Goal: Browse casually: Explore the website without a specific task or goal

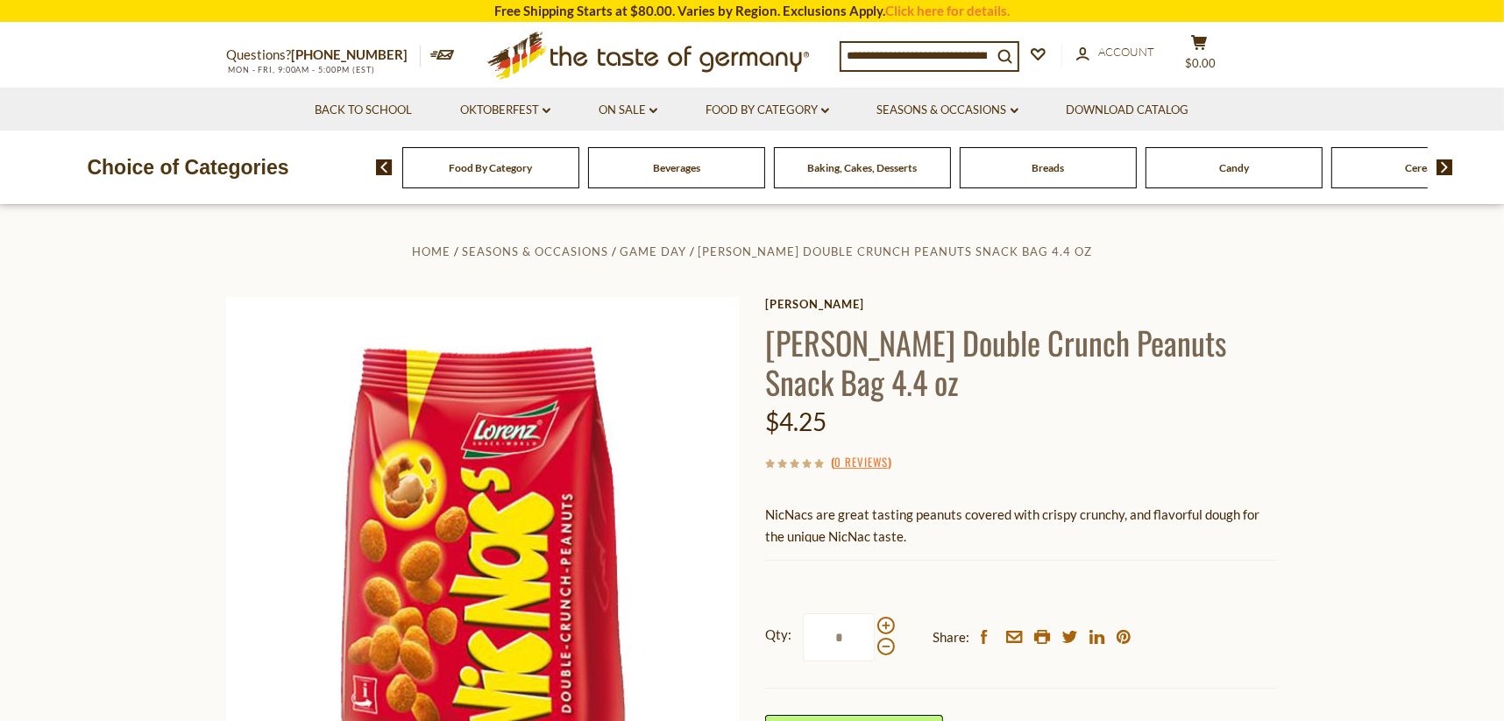
click at [925, 53] on input at bounding box center [916, 55] width 151 height 25
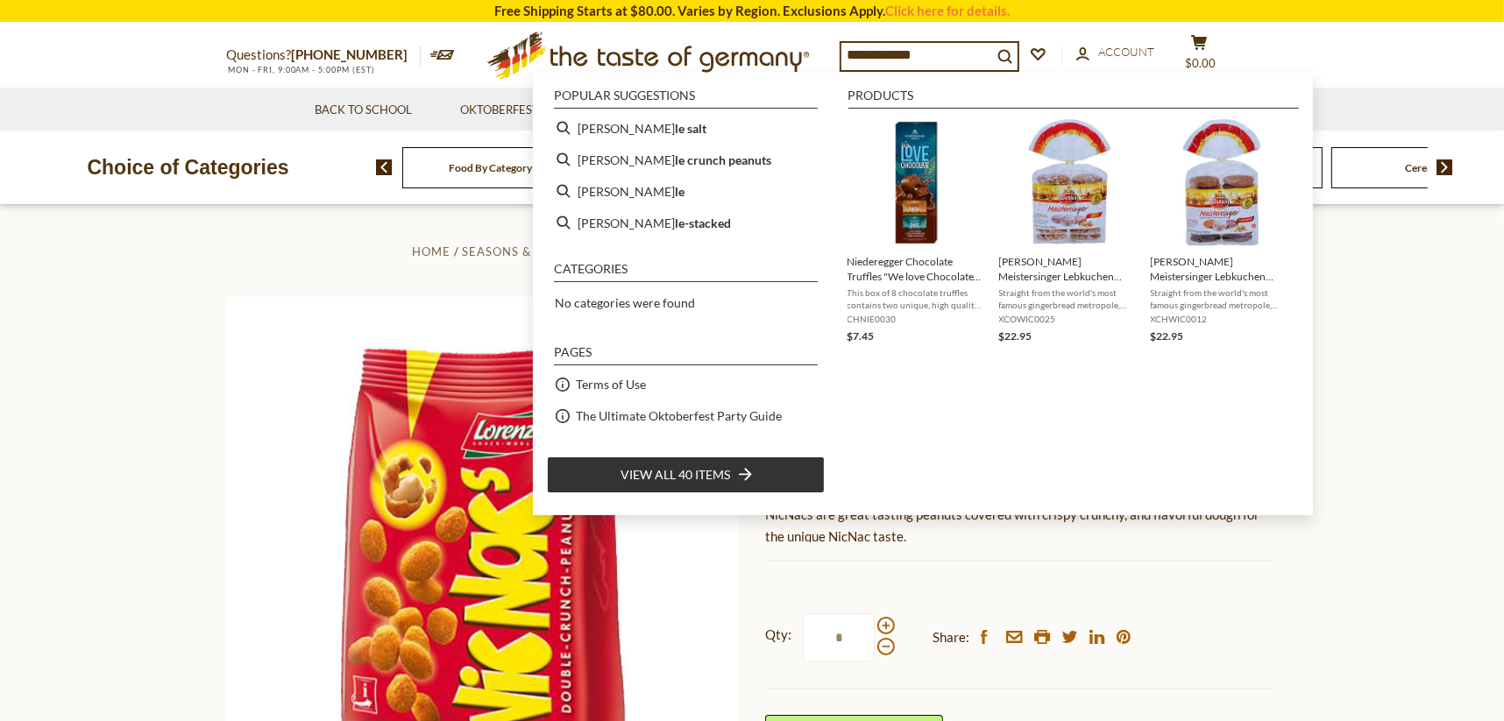
type input "**********"
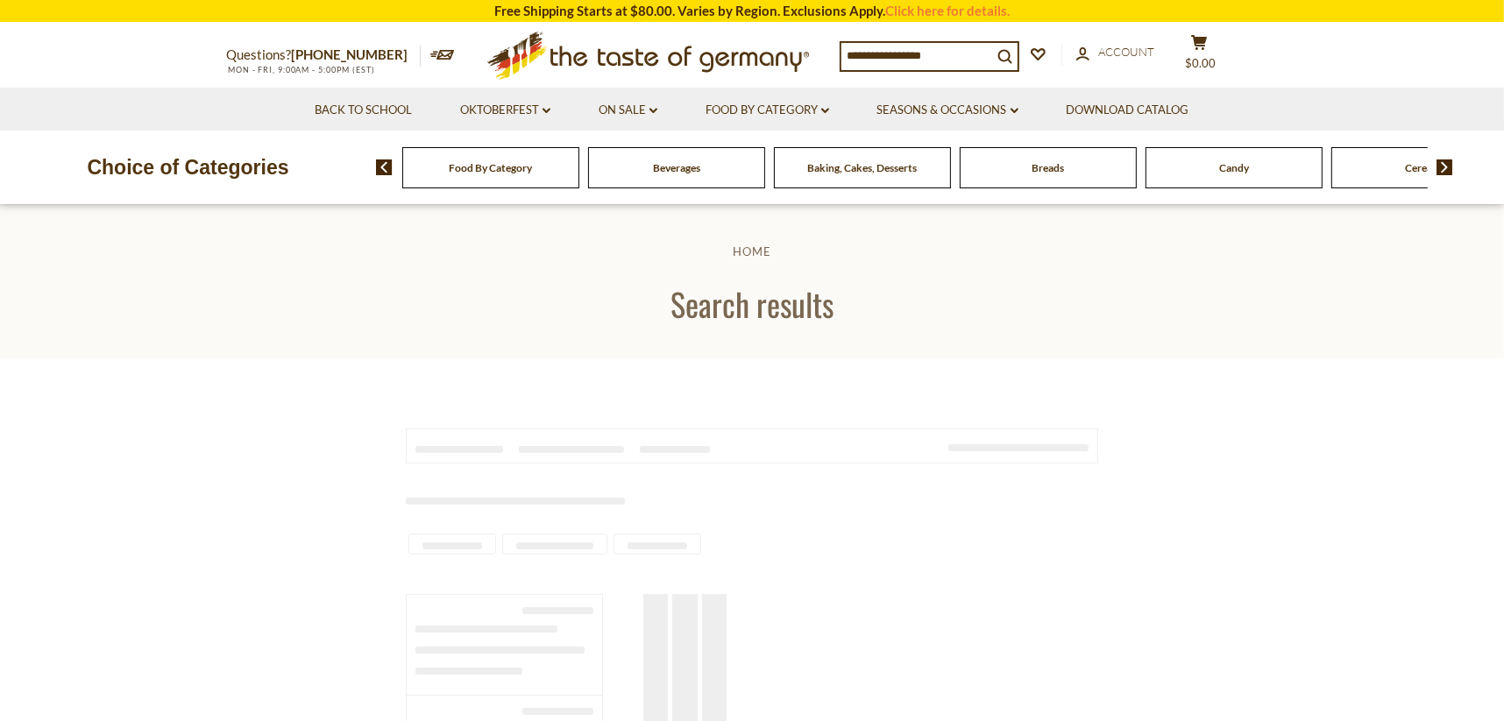
type input "**********"
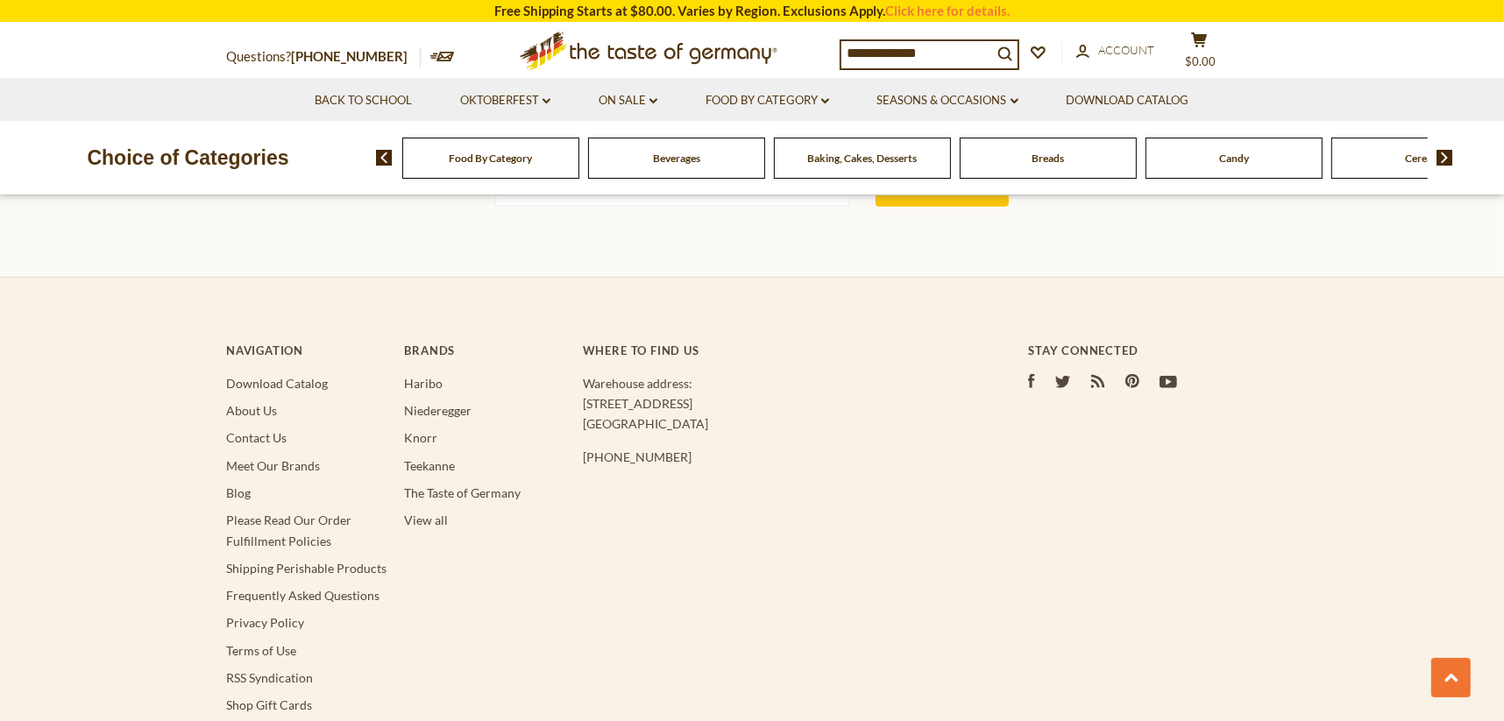
scroll to position [1665, 0]
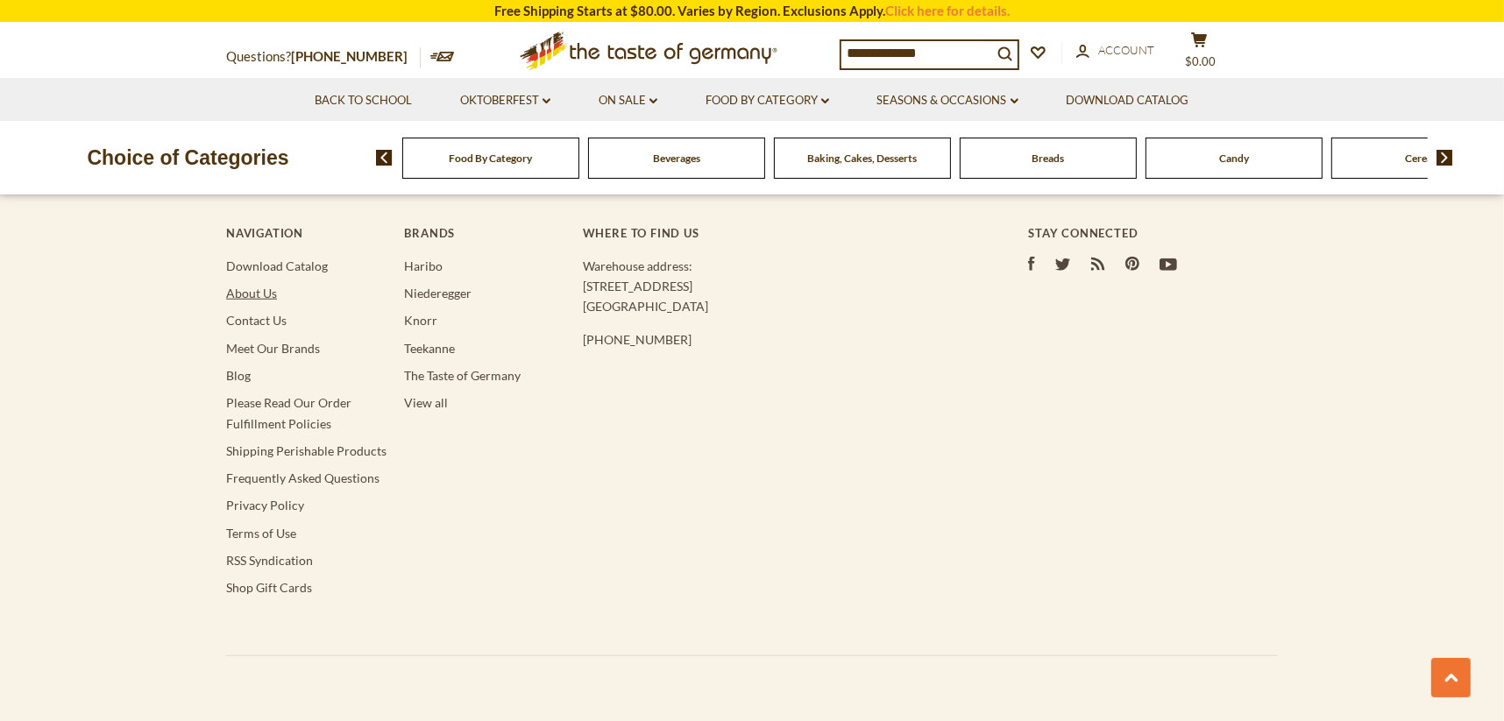
click at [260, 286] on link "About Us" at bounding box center [251, 293] width 51 height 15
click at [329, 471] on link "Frequently Asked Questions" at bounding box center [302, 478] width 153 height 15
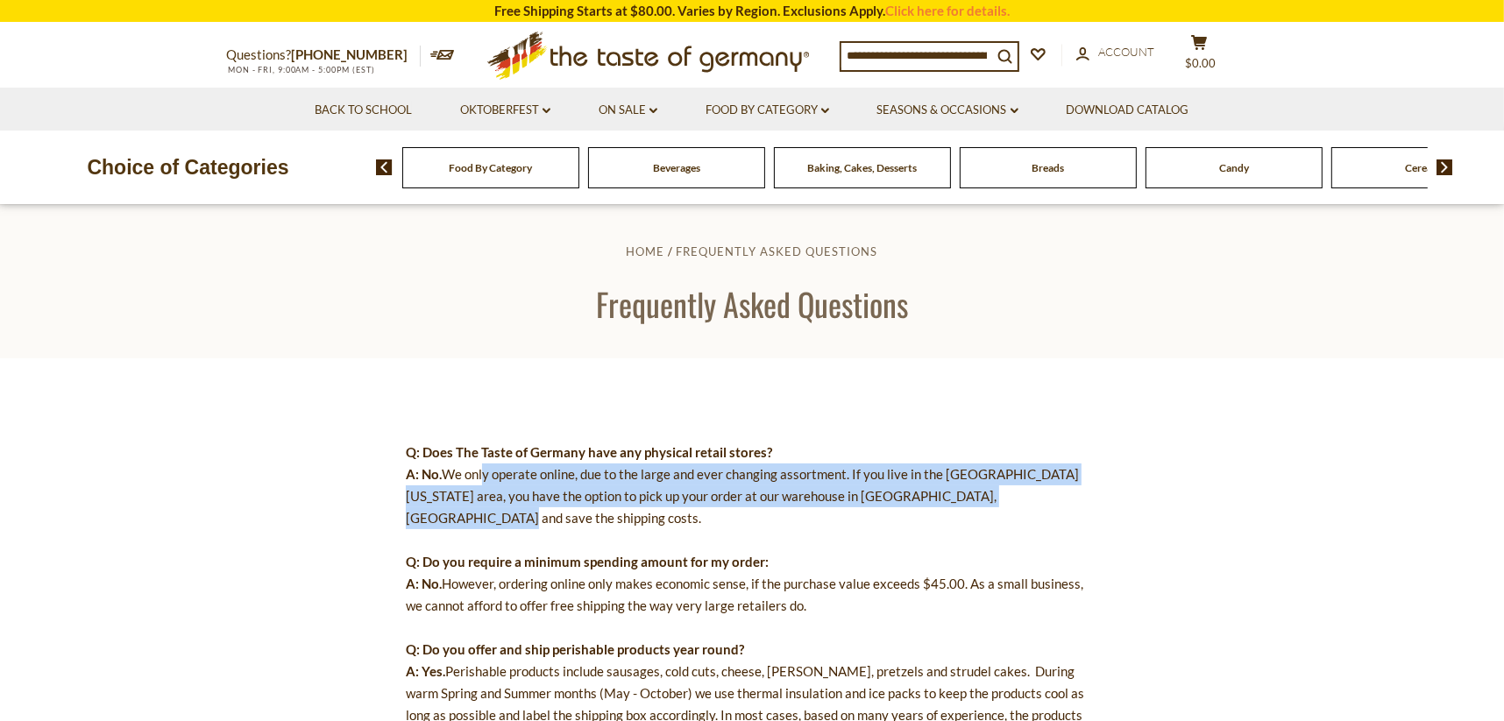
drag, startPoint x: 481, startPoint y: 473, endPoint x: 1023, endPoint y: 489, distance: 541.7
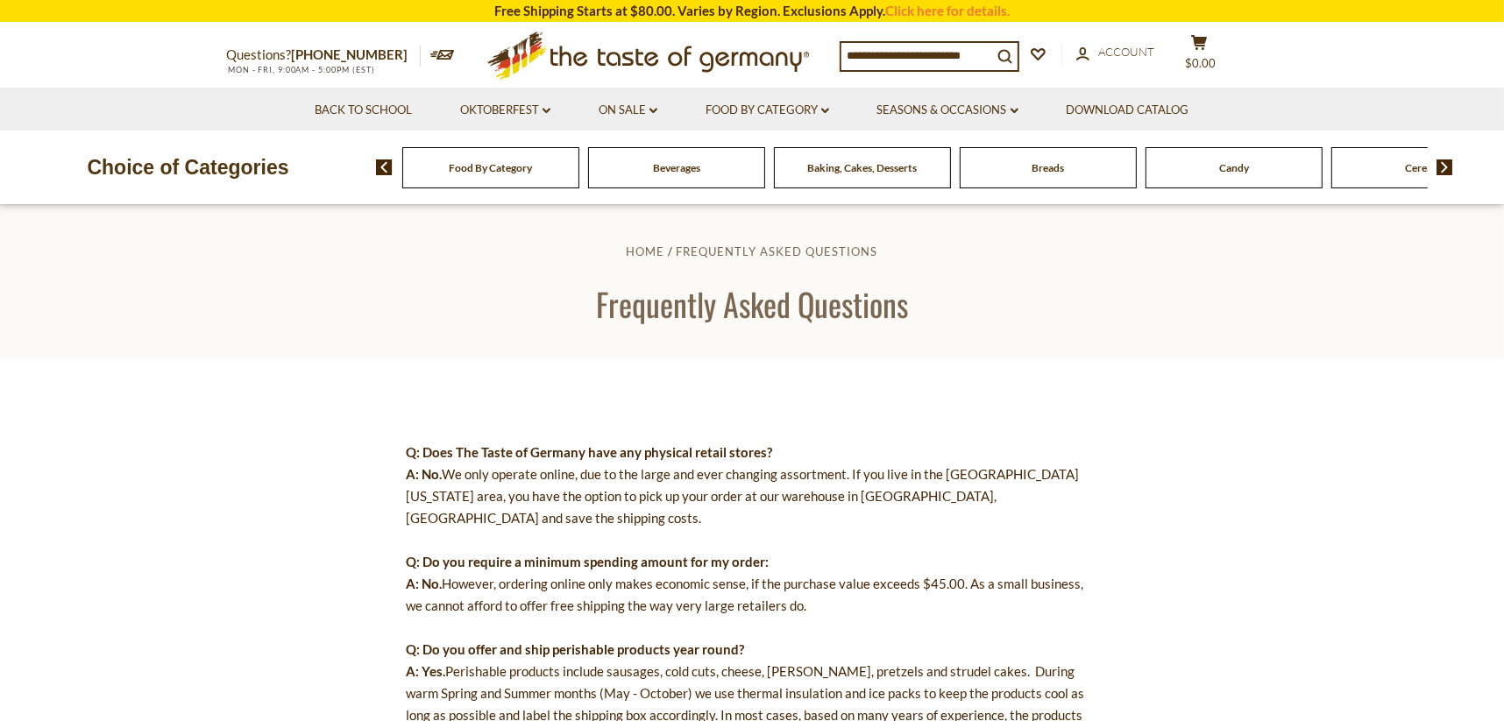
click at [597, 61] on icon ".st0{fill:#EDD300;} .st1{fill:#D33E21;}" at bounding box center [649, 56] width 328 height 64
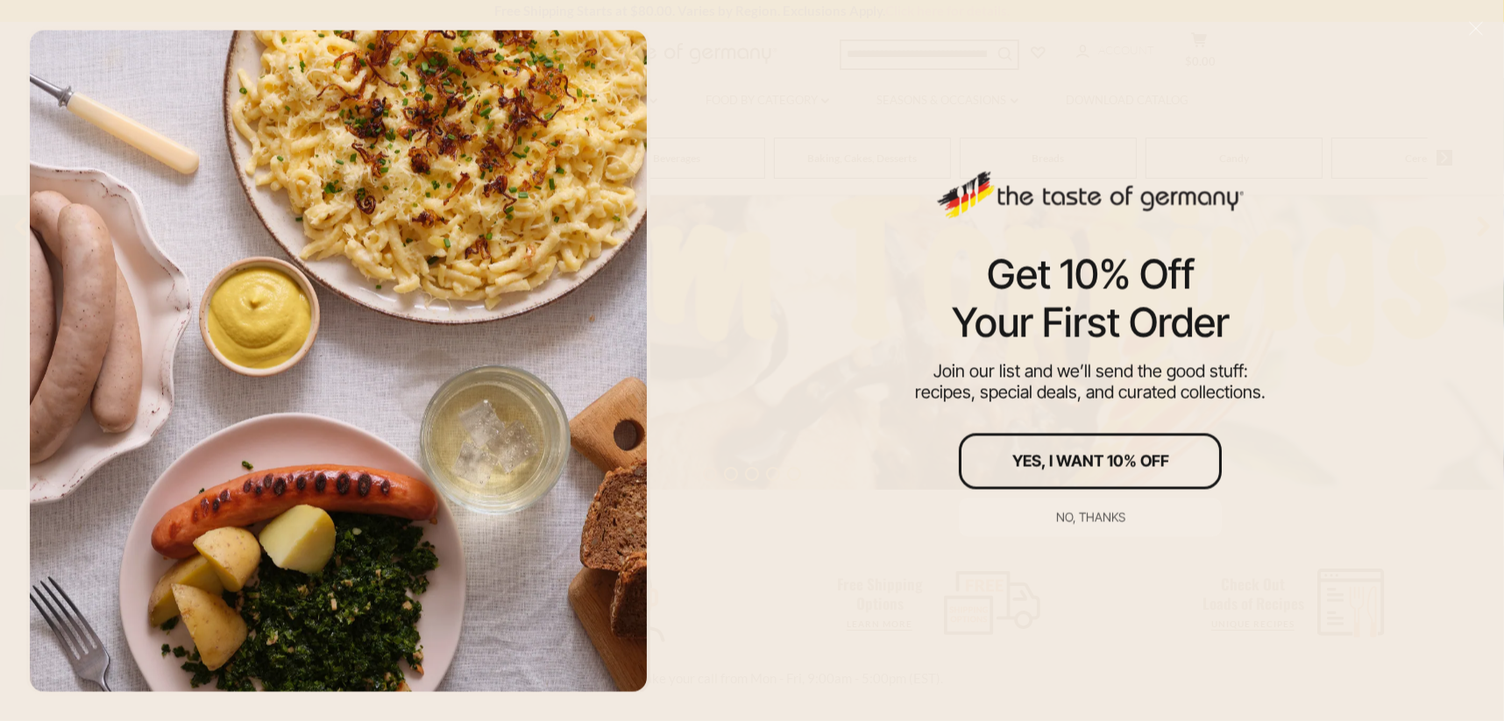
scroll to position [789, 0]
click at [1090, 513] on div "No, thanks" at bounding box center [1090, 517] width 69 height 12
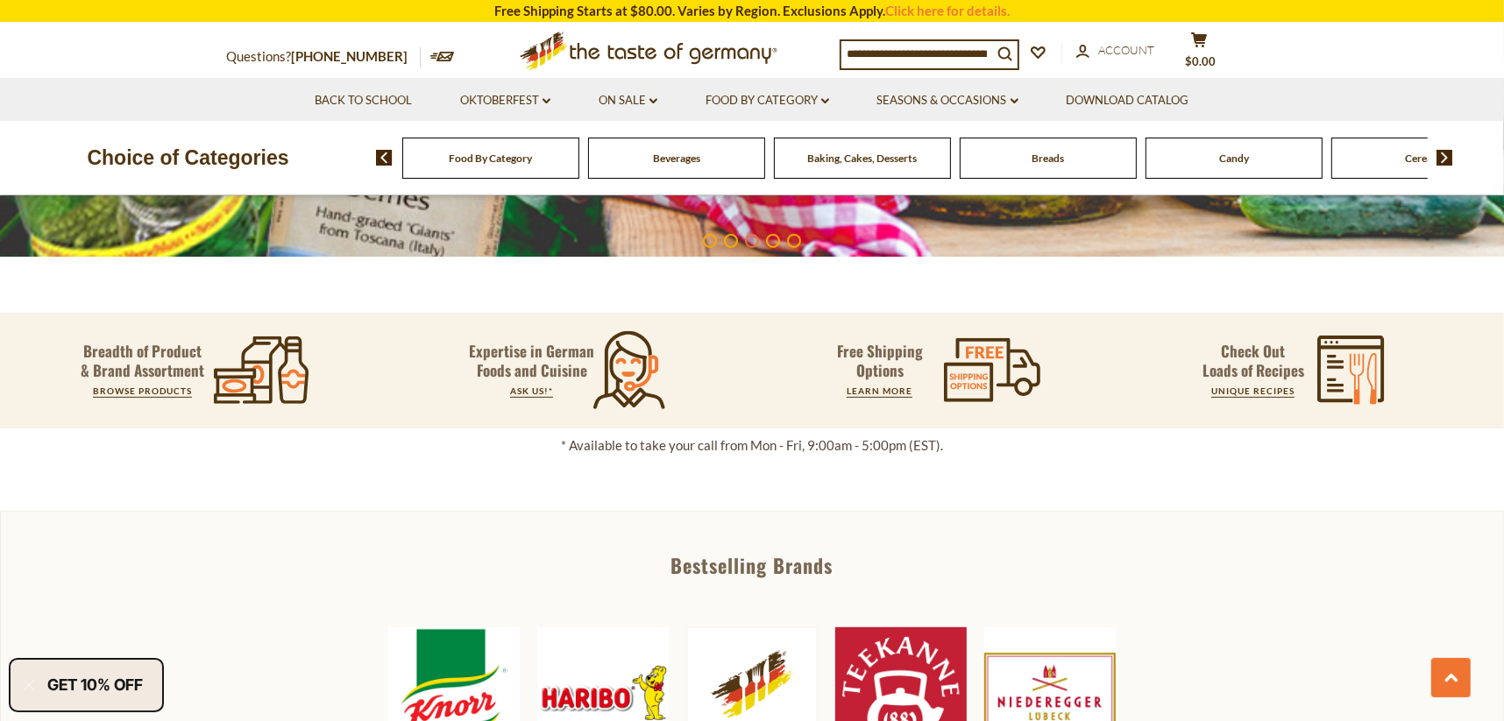
scroll to position [400, 0]
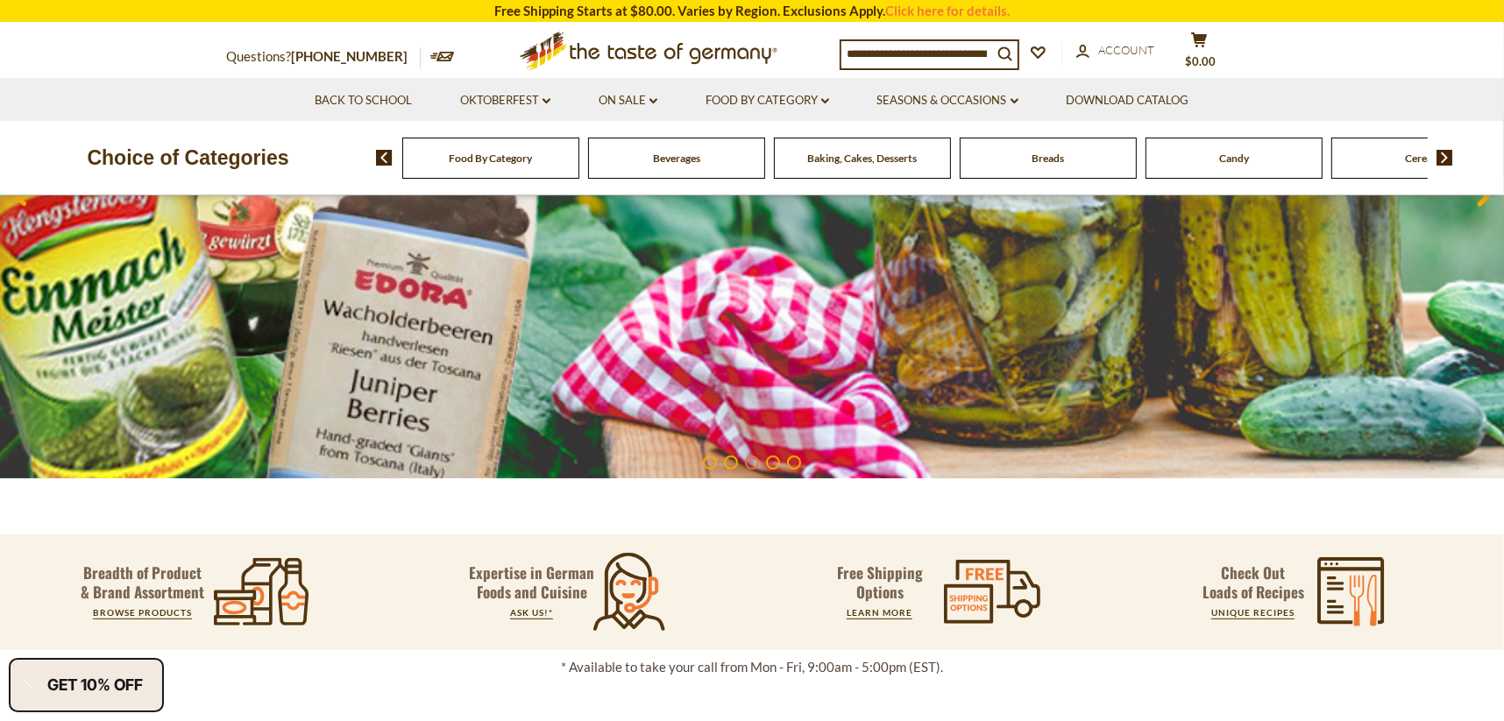
click at [1440, 159] on img at bounding box center [1444, 158] width 17 height 16
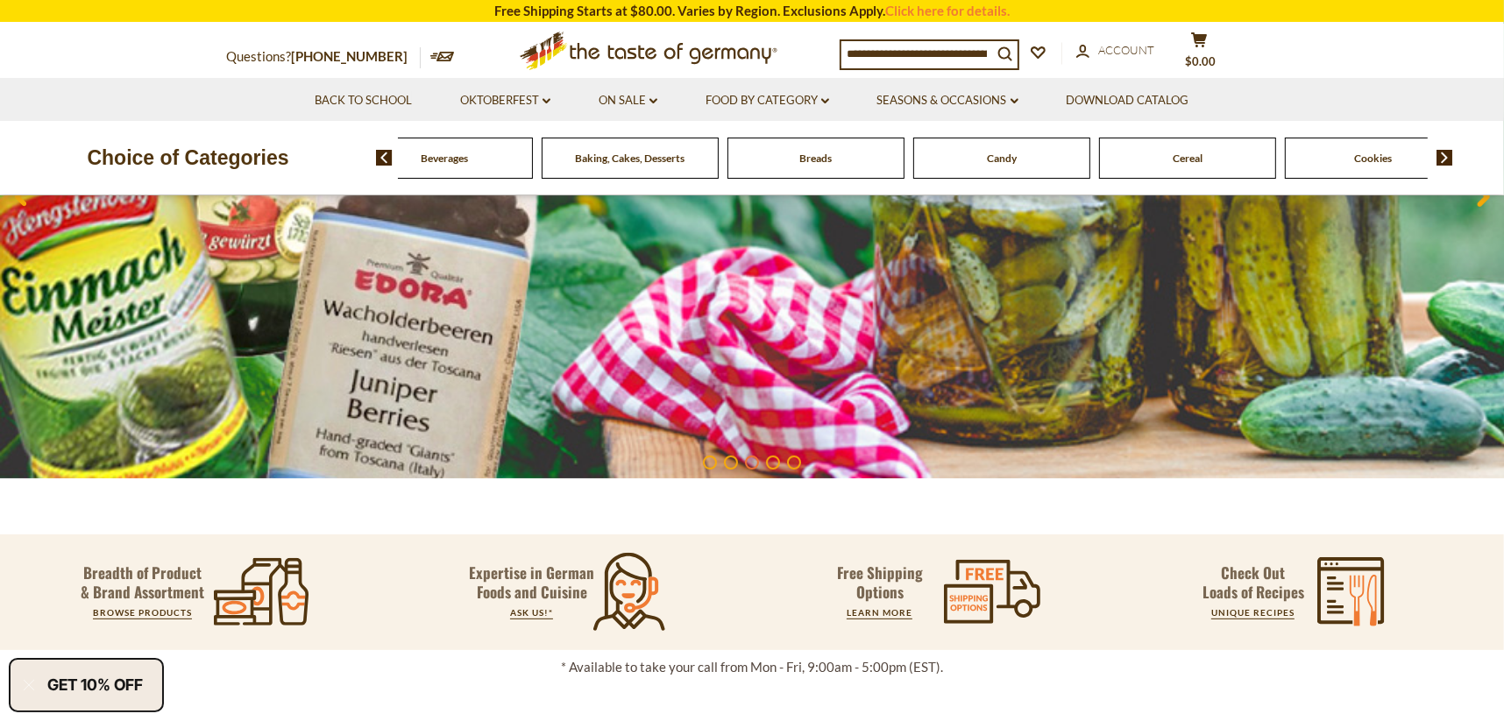
click at [1440, 159] on img at bounding box center [1444, 158] width 17 height 16
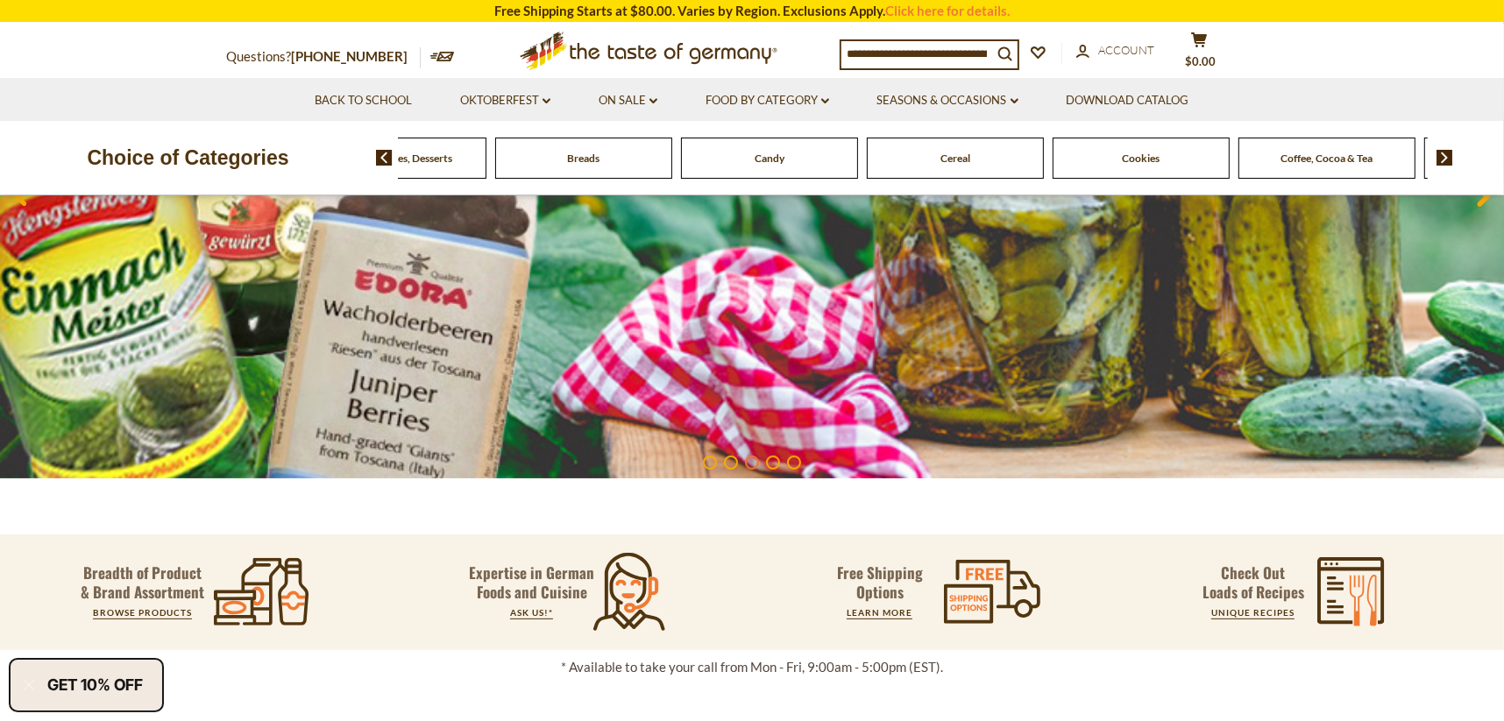
click at [1440, 159] on img at bounding box center [1444, 158] width 17 height 16
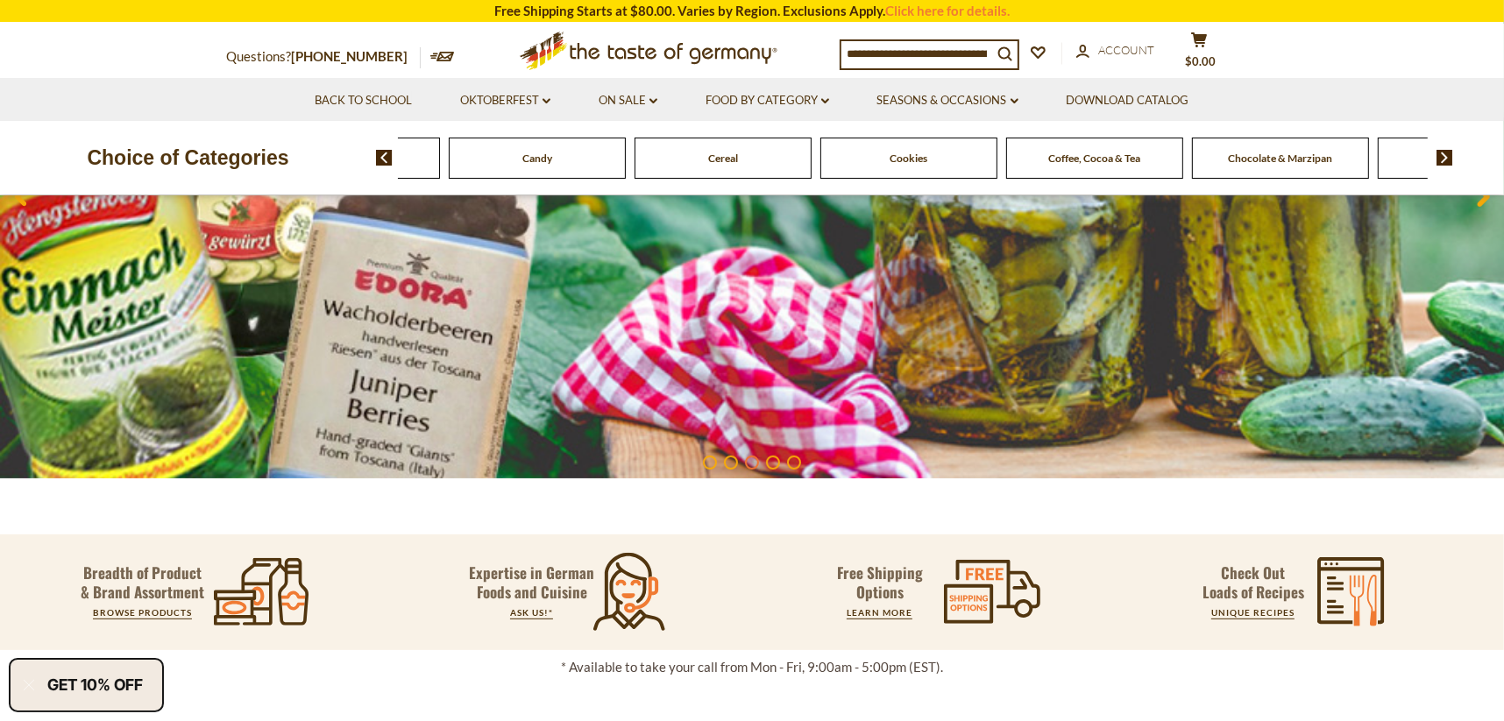
click at [1440, 159] on img at bounding box center [1444, 158] width 17 height 16
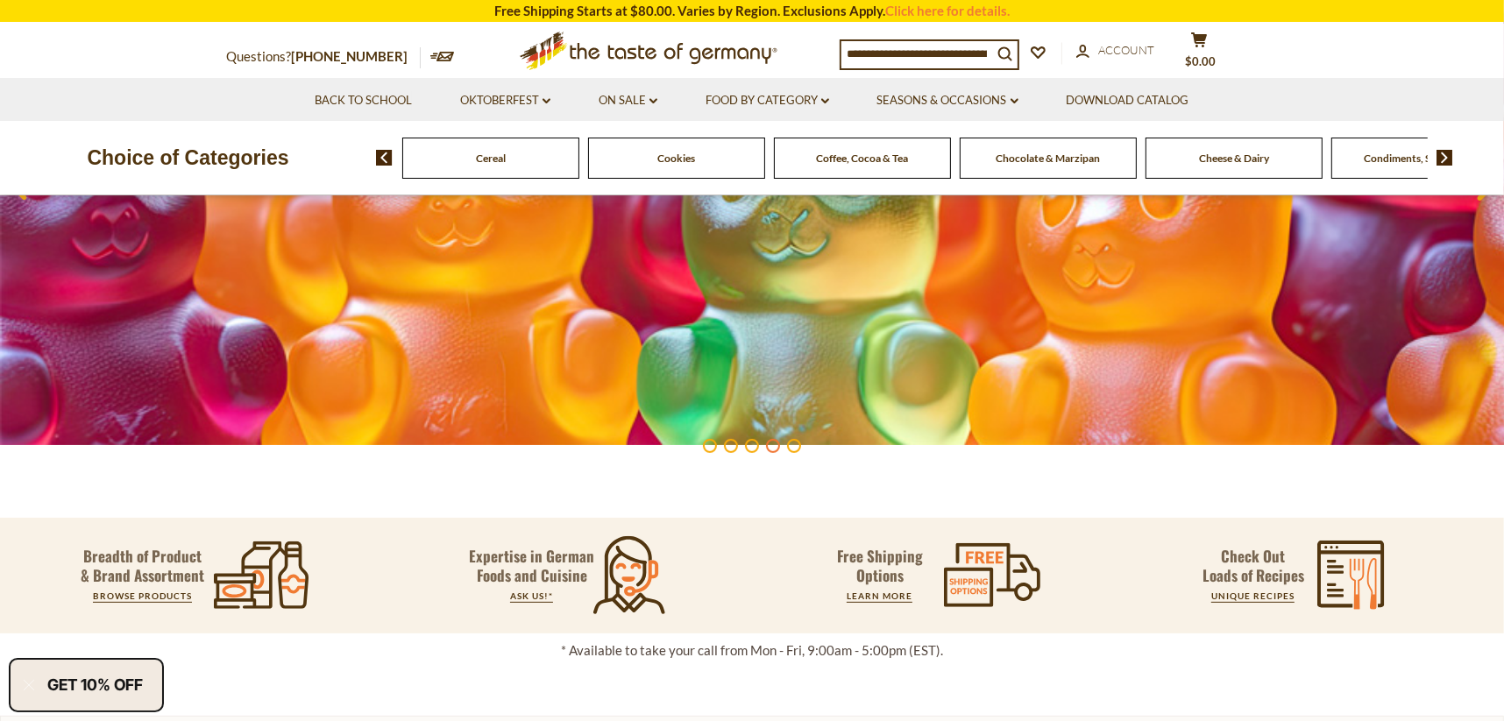
click at [1440, 159] on img at bounding box center [1444, 158] width 17 height 16
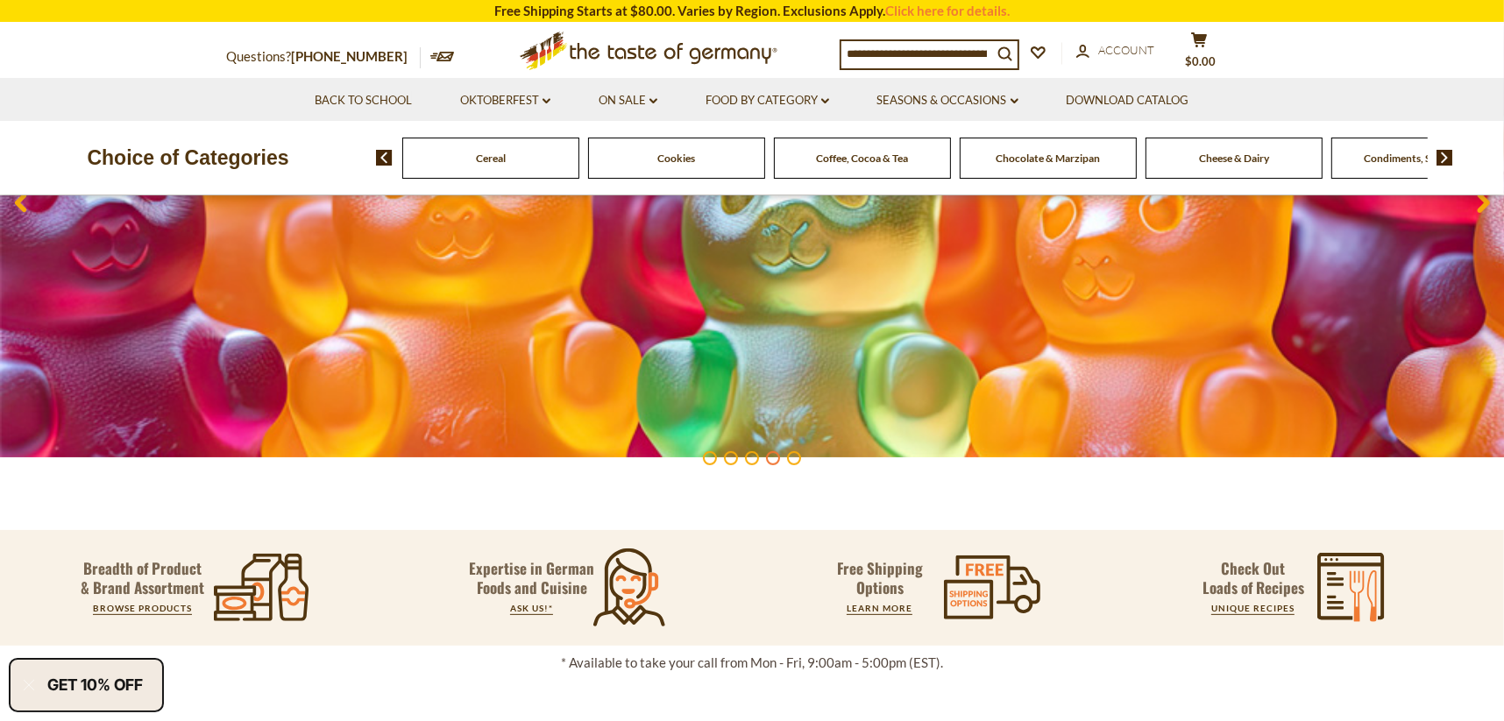
scroll to position [380, 0]
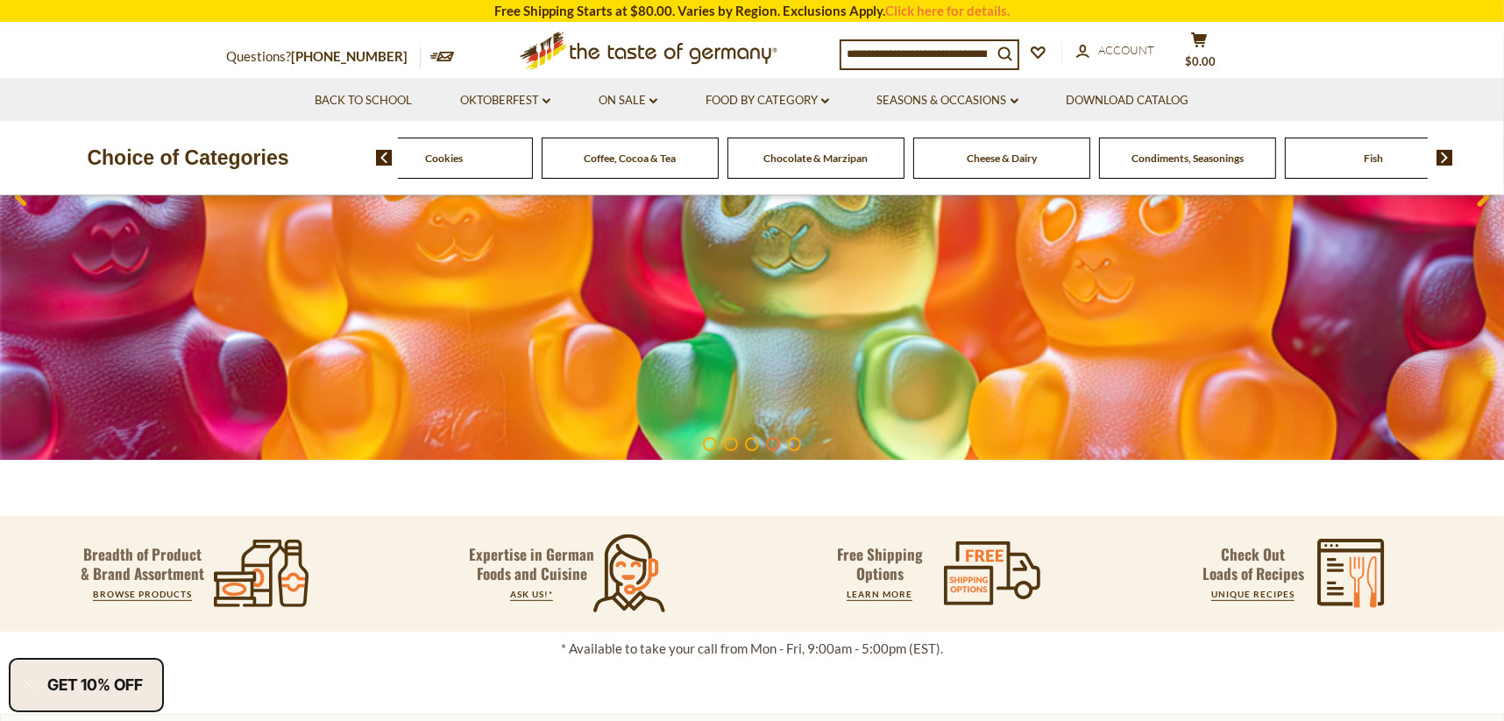
click at [1440, 159] on img at bounding box center [1444, 158] width 17 height 16
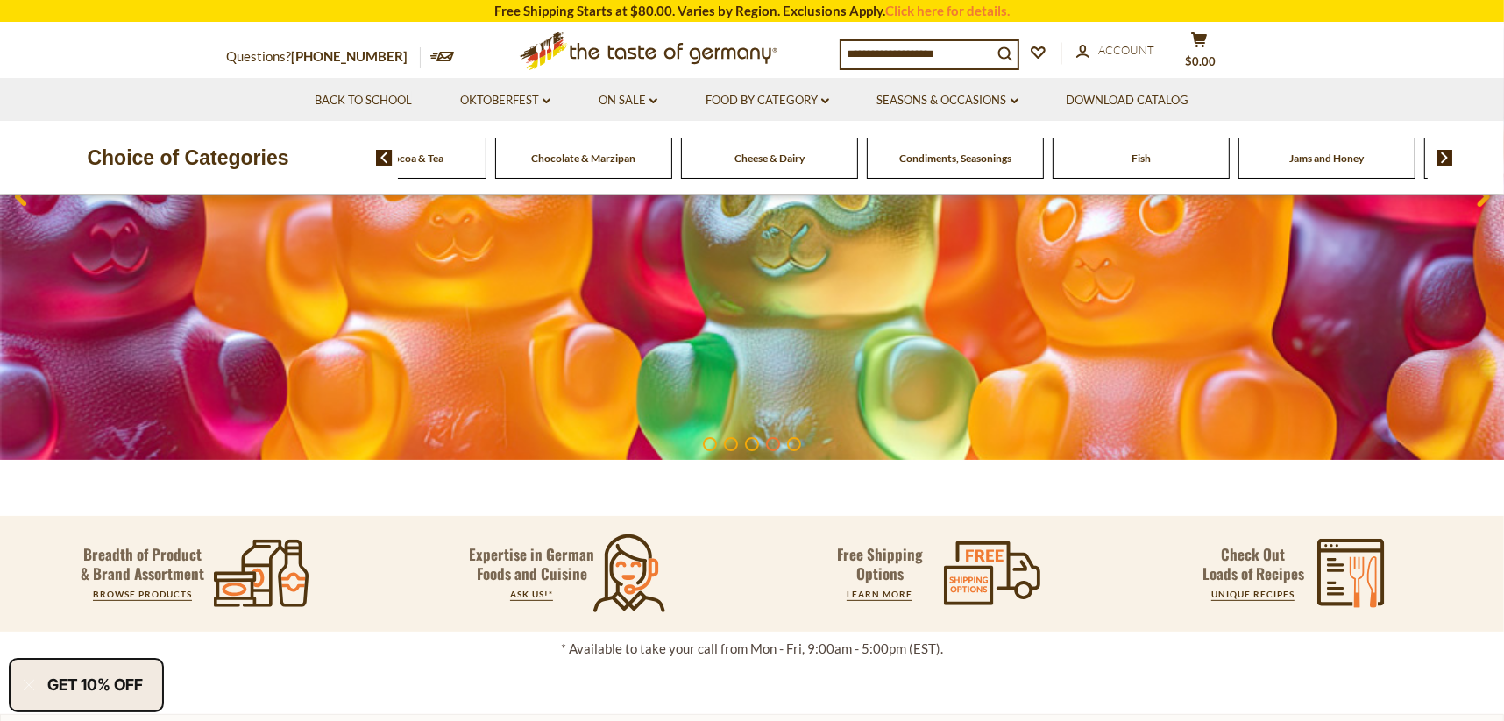
click at [1440, 159] on img at bounding box center [1444, 158] width 17 height 16
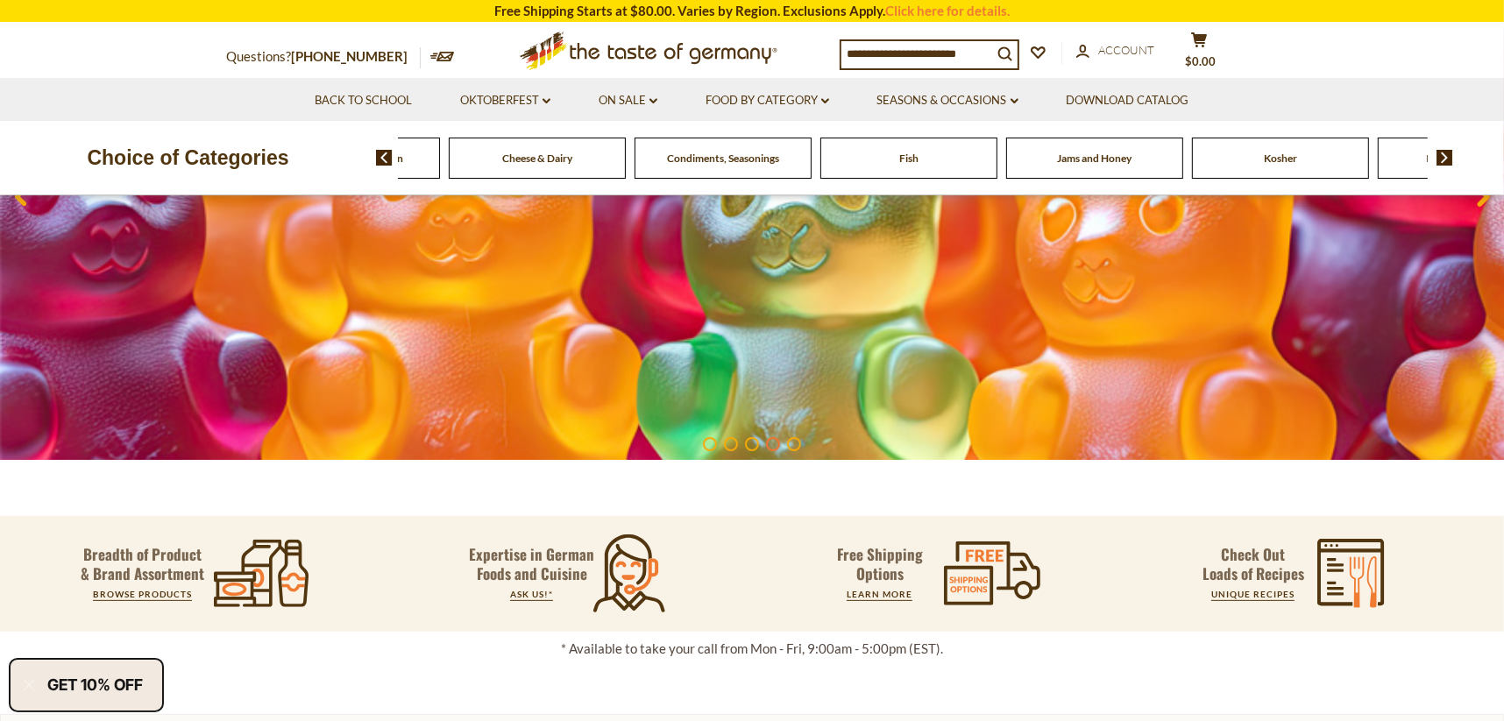
click at [1440, 159] on img at bounding box center [1444, 158] width 17 height 16
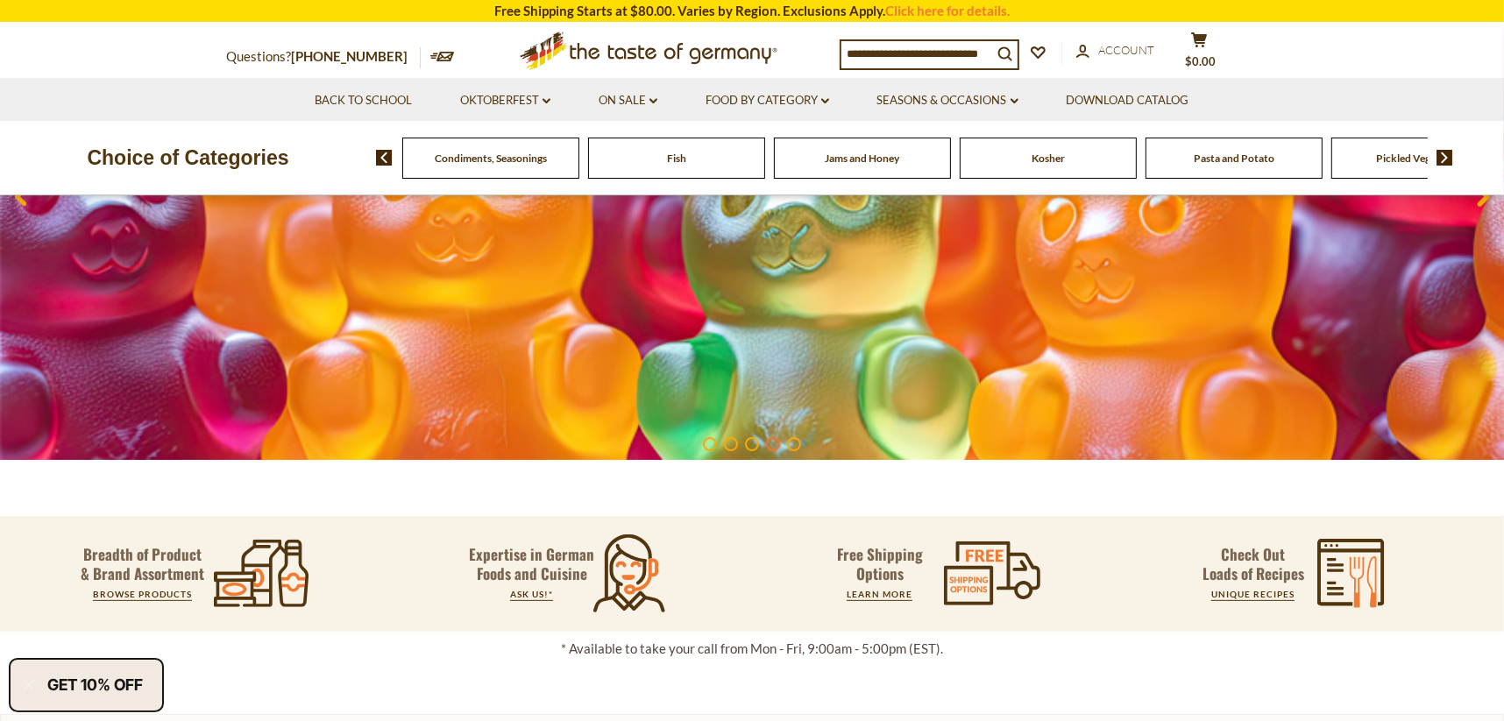
click at [1440, 159] on img at bounding box center [1444, 158] width 17 height 16
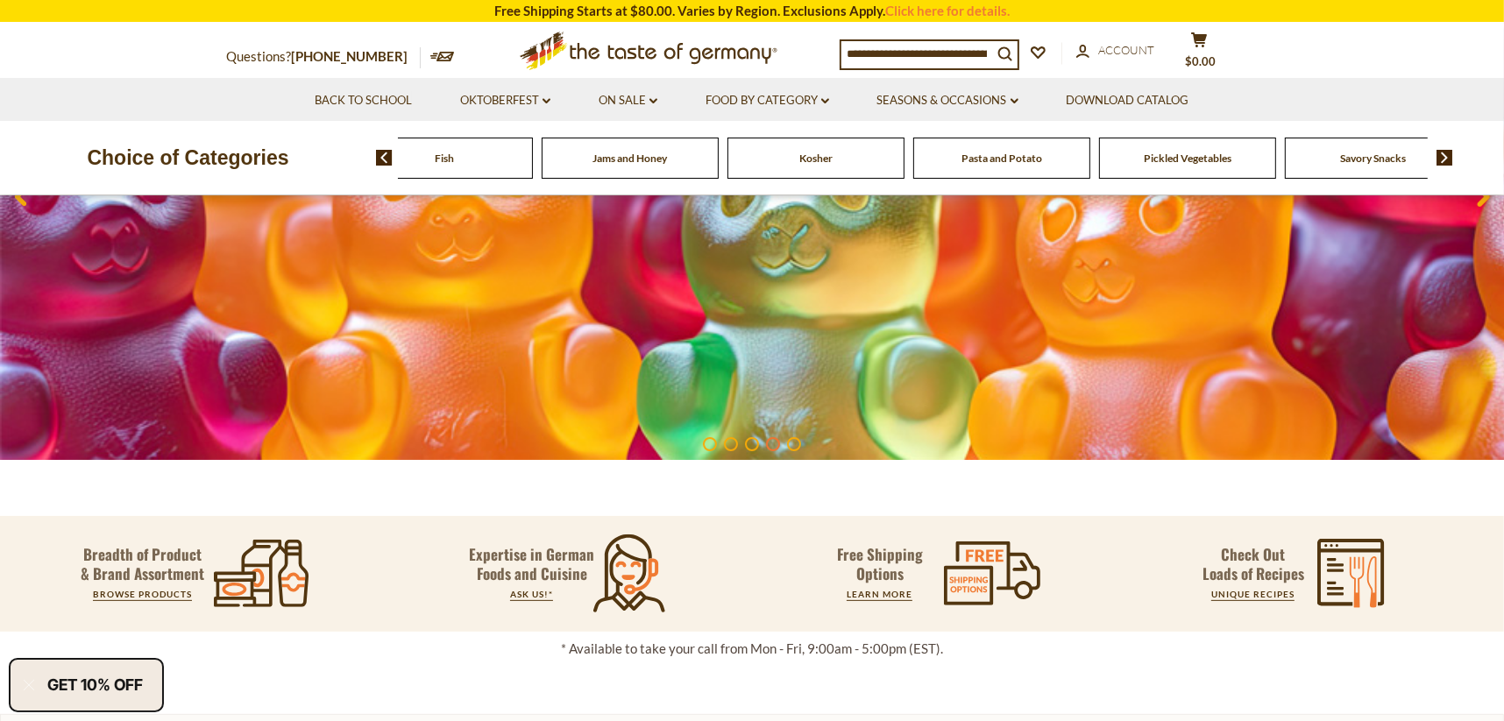
click at [1440, 159] on img at bounding box center [1444, 158] width 17 height 16
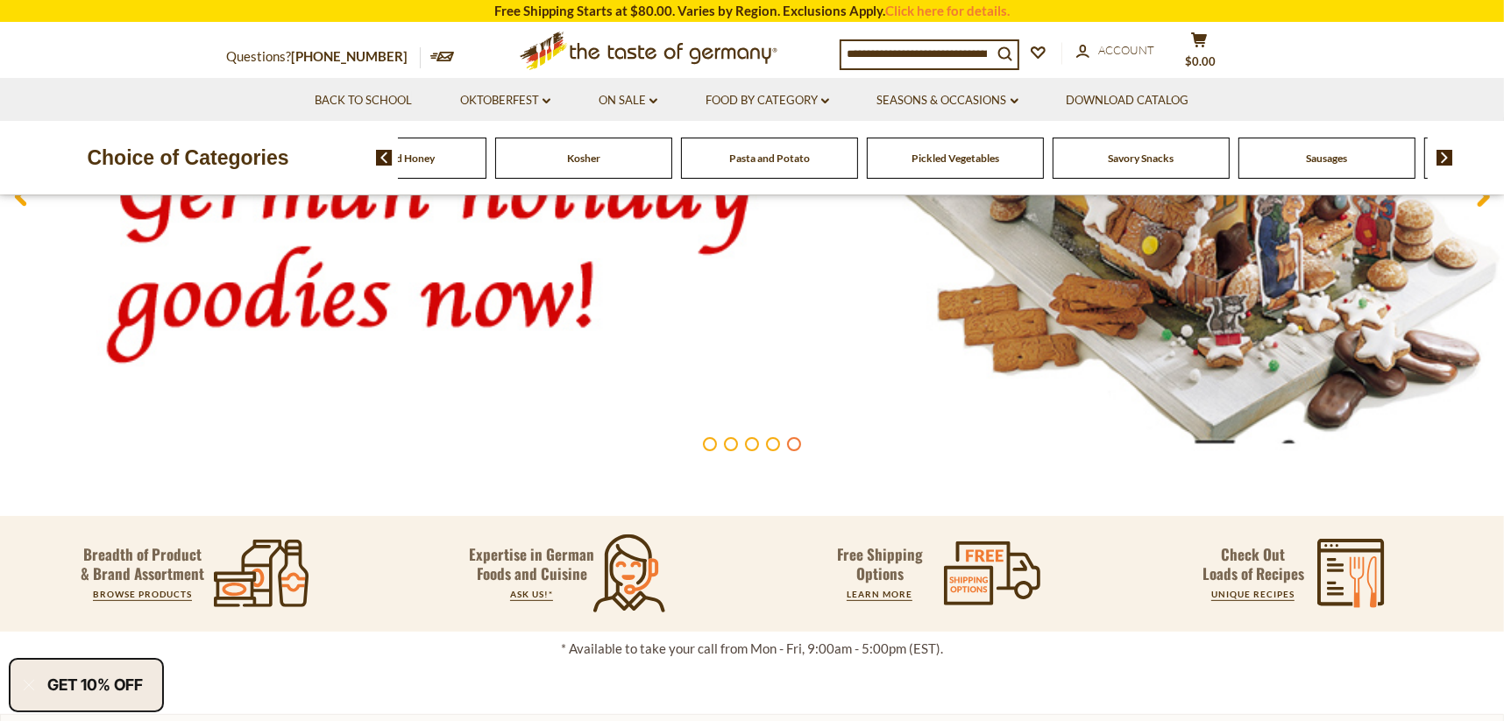
click at [1440, 159] on img at bounding box center [1444, 158] width 17 height 16
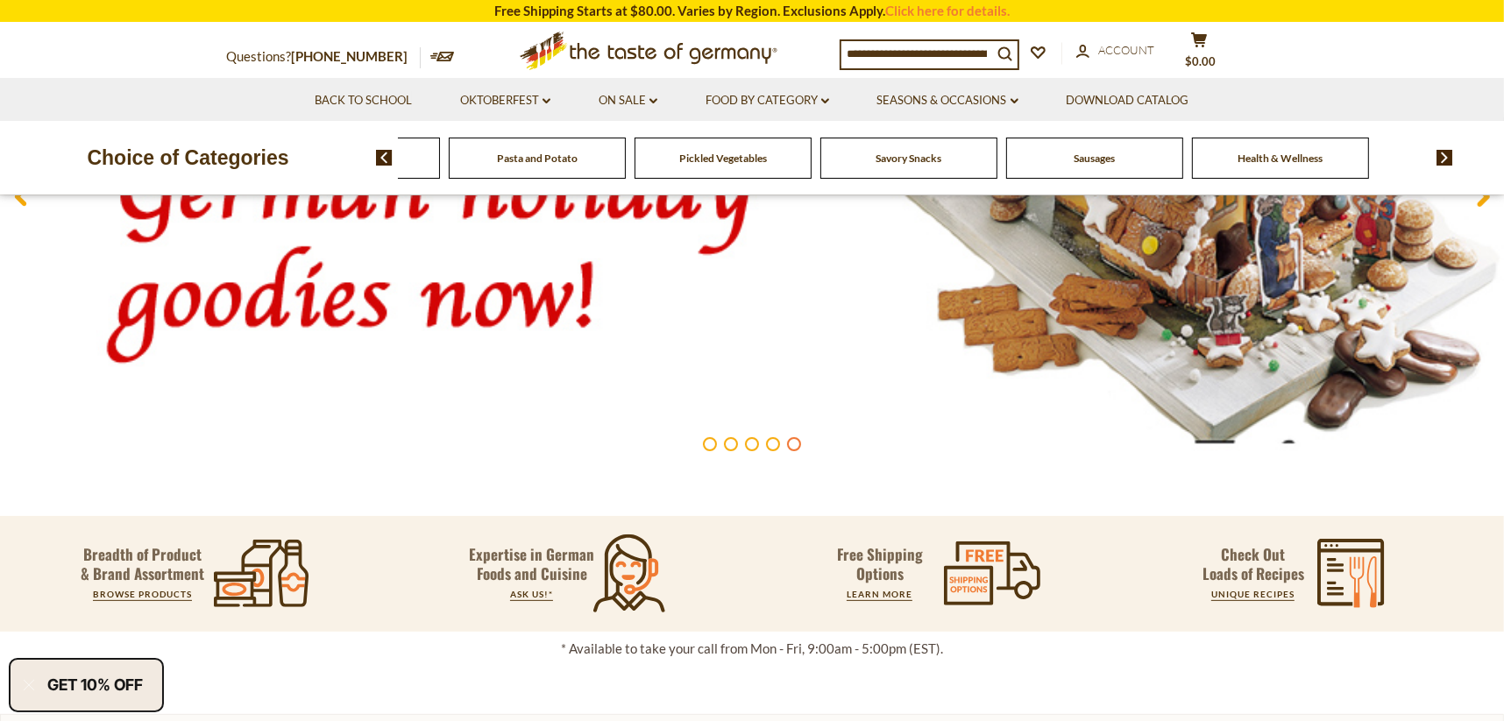
click at [931, 161] on span "Savory Snacks" at bounding box center [909, 158] width 66 height 13
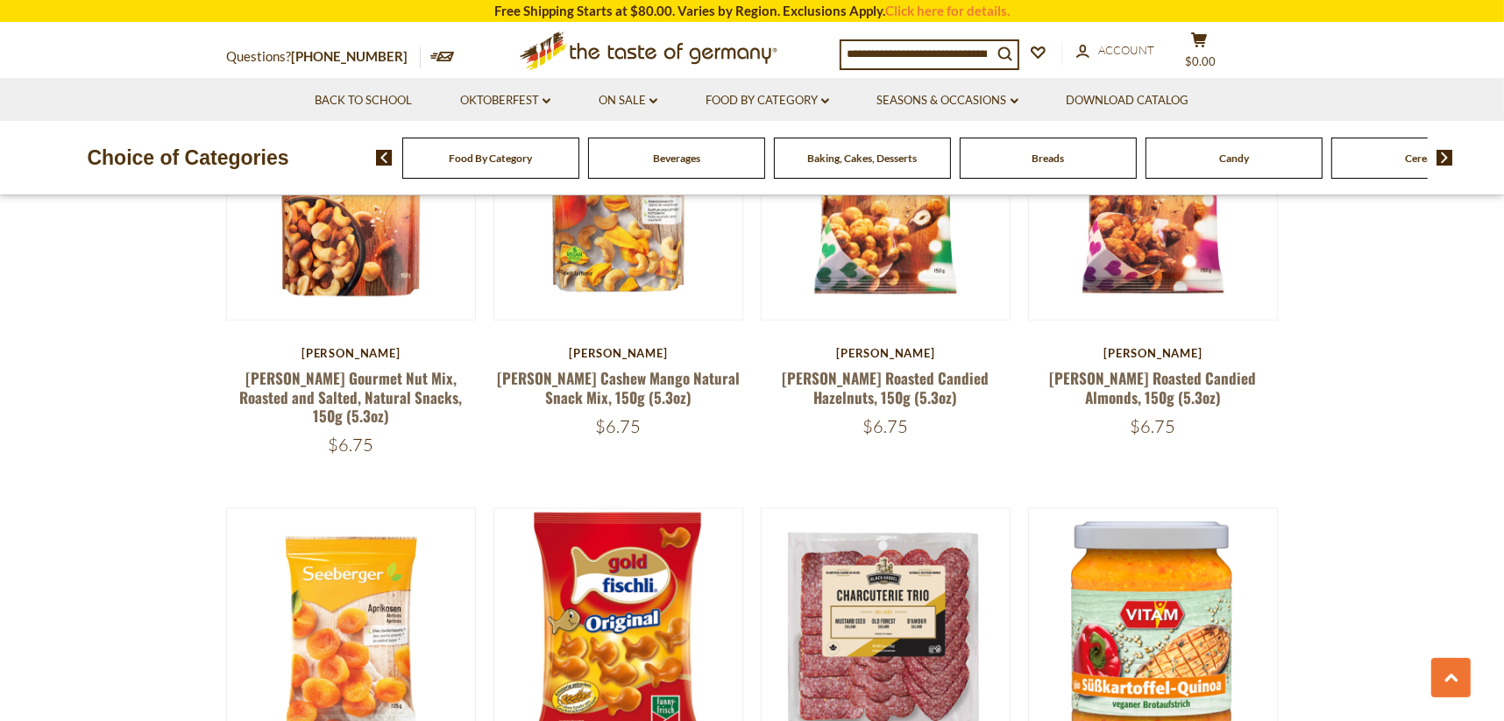
scroll to position [1489, 0]
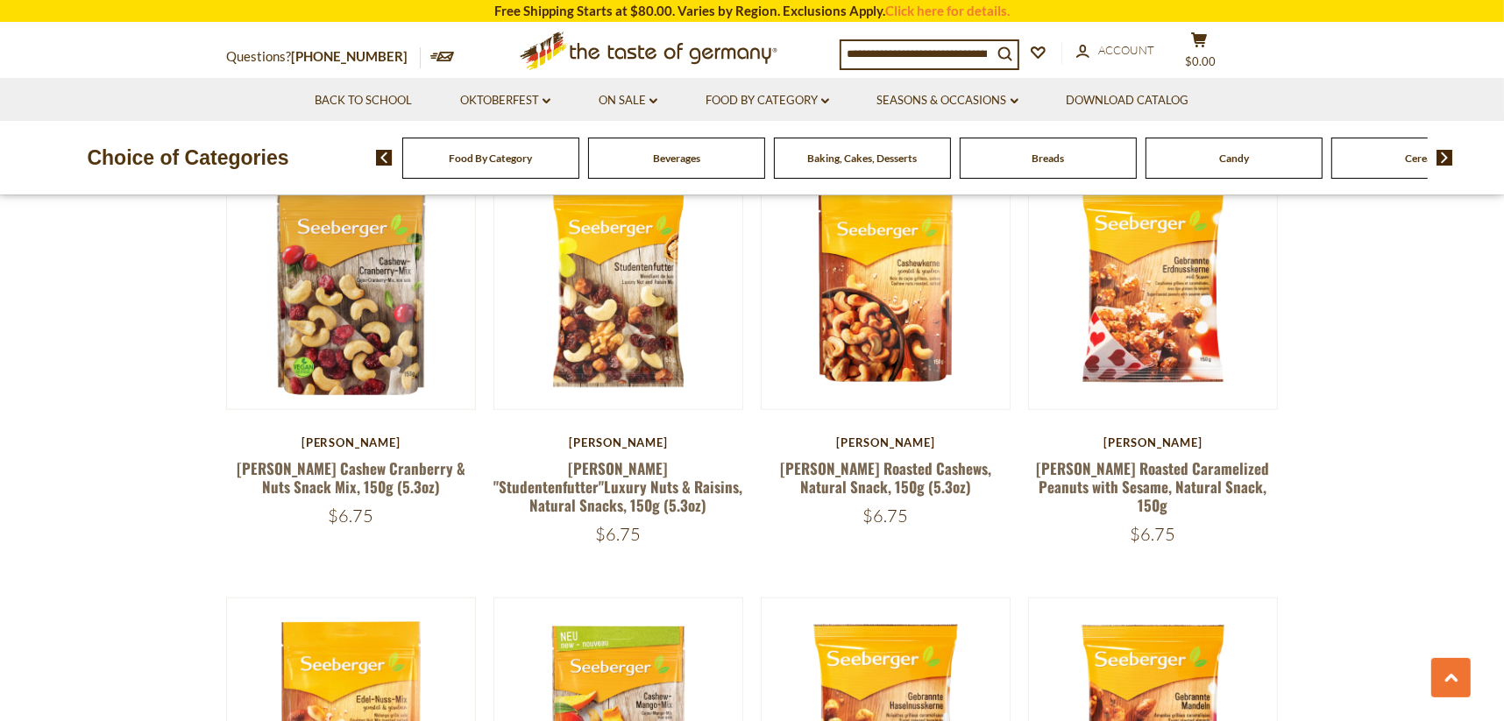
click at [579, 147] on div "Beverages" at bounding box center [490, 158] width 177 height 41
click at [667, 159] on span "Beverages" at bounding box center [676, 158] width 47 height 13
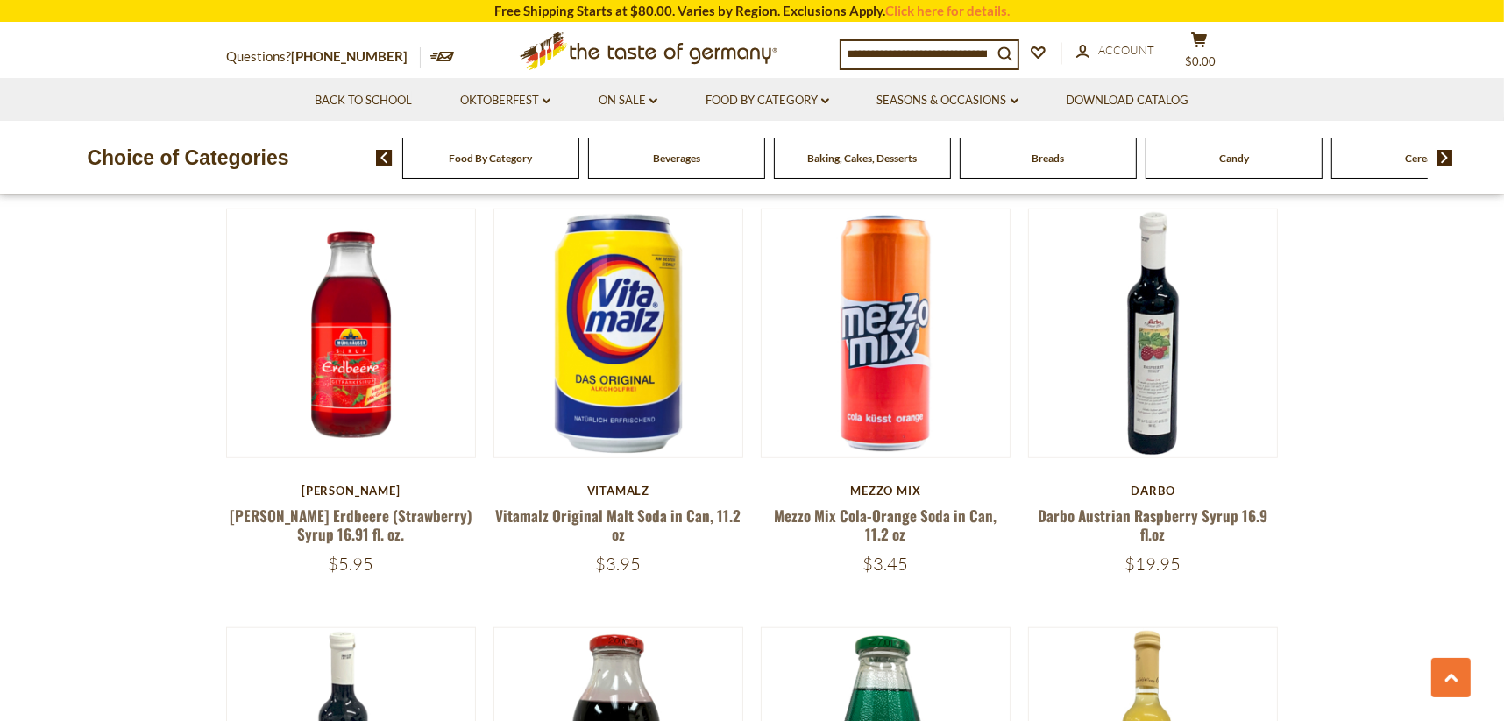
scroll to position [1313, 0]
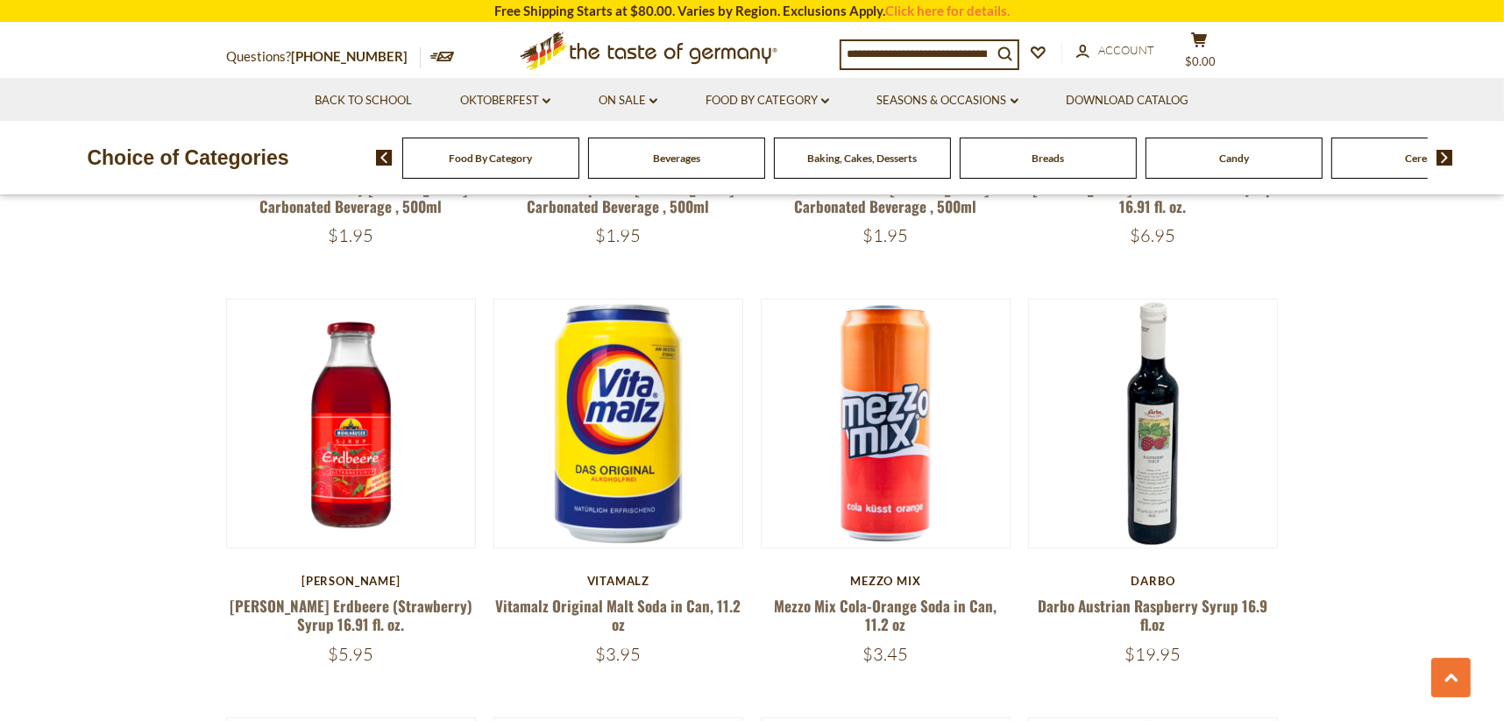
click at [926, 55] on input at bounding box center [916, 53] width 151 height 25
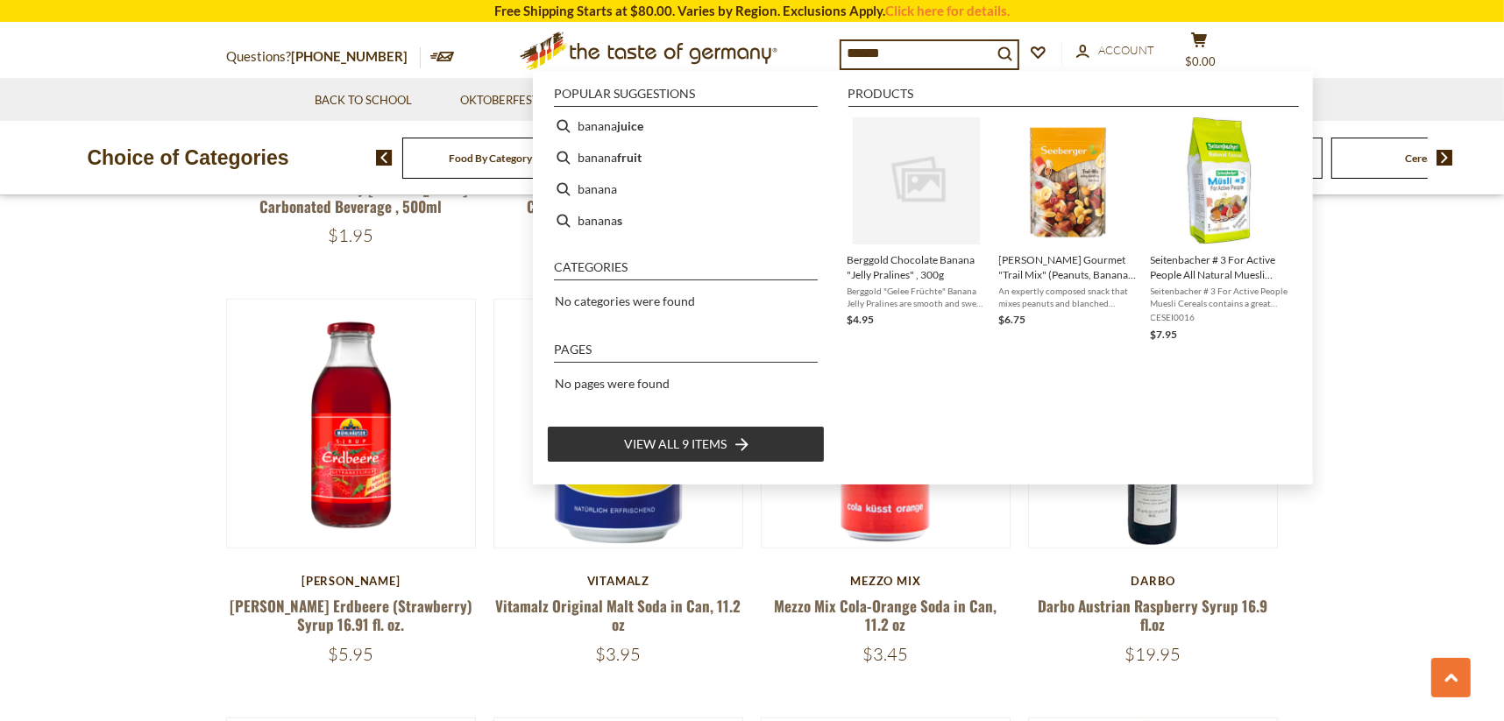
type input "******"
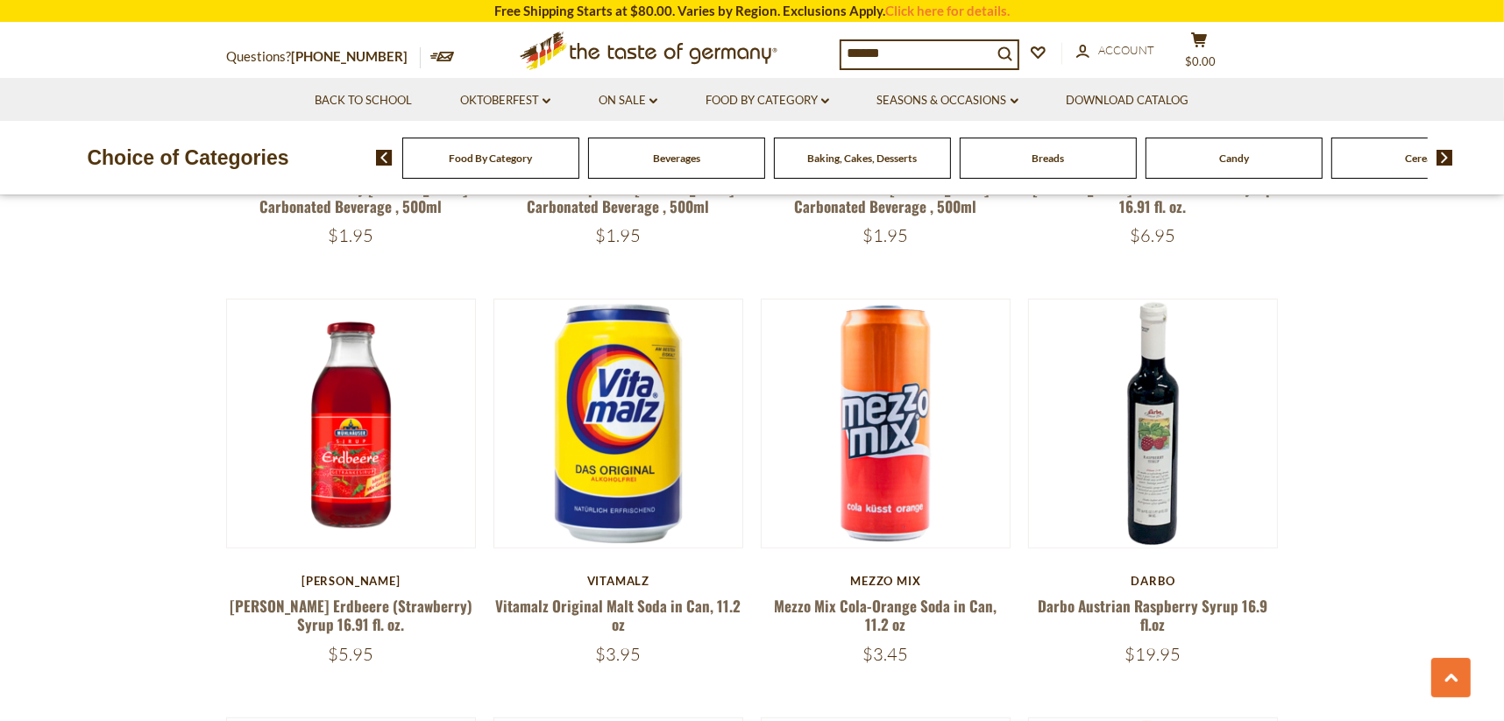
click at [383, 159] on img at bounding box center [384, 158] width 17 height 16
click at [1220, 159] on span "Candy" at bounding box center [1234, 158] width 30 height 13
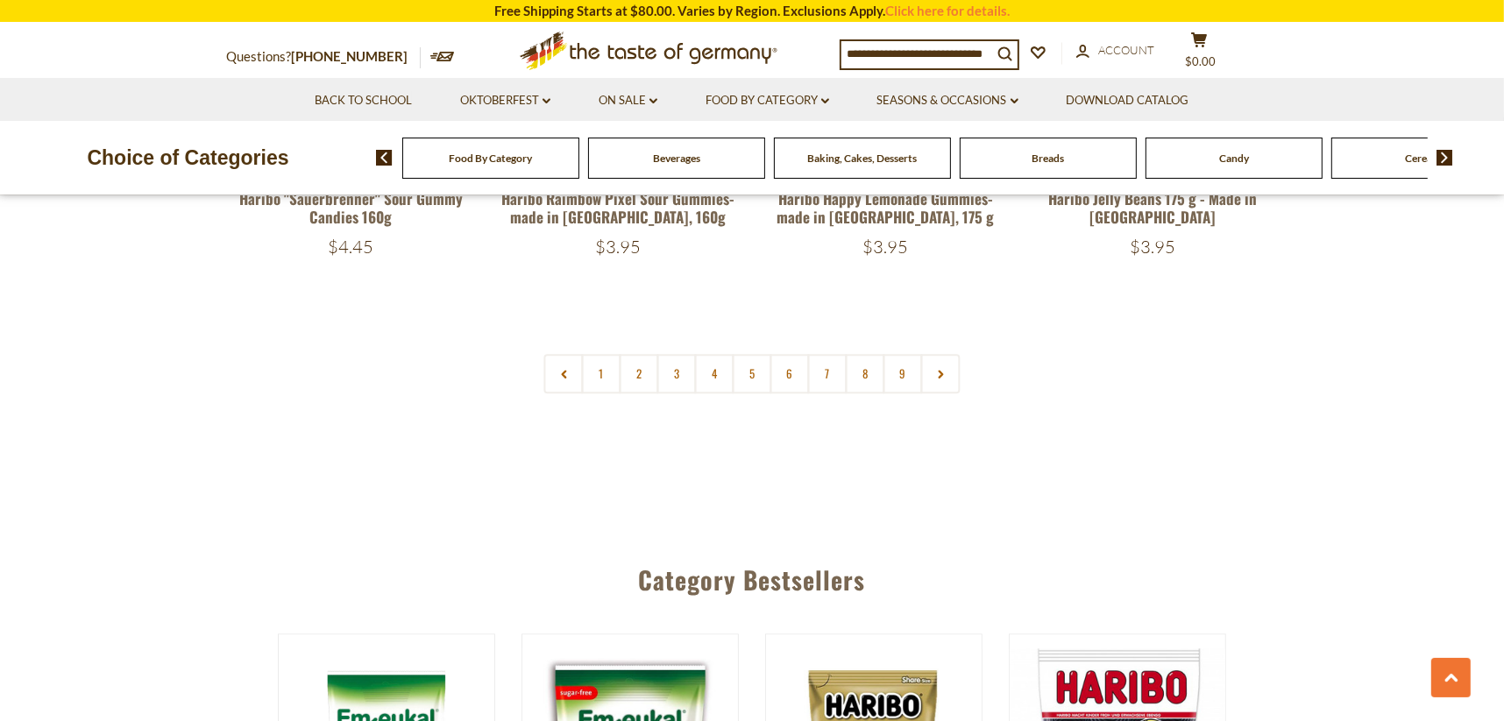
scroll to position [4556, 0]
